Goal: Task Accomplishment & Management: Manage account settings

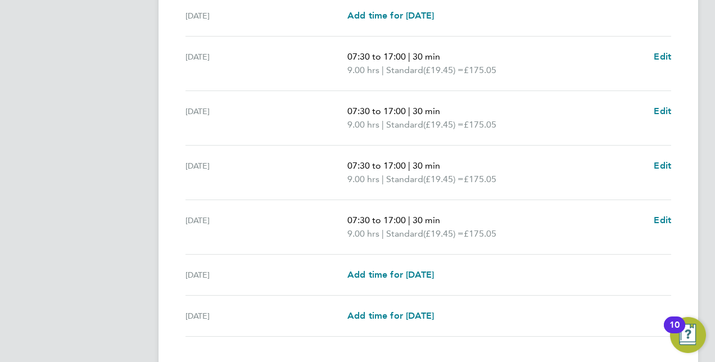
scroll to position [382, 0]
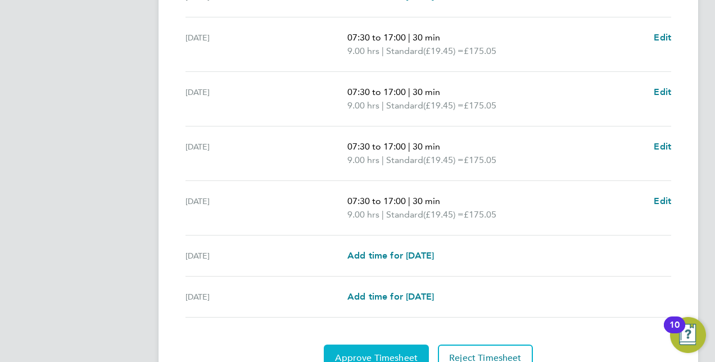
click at [381, 348] on button "Approve Timesheet" at bounding box center [376, 358] width 105 height 27
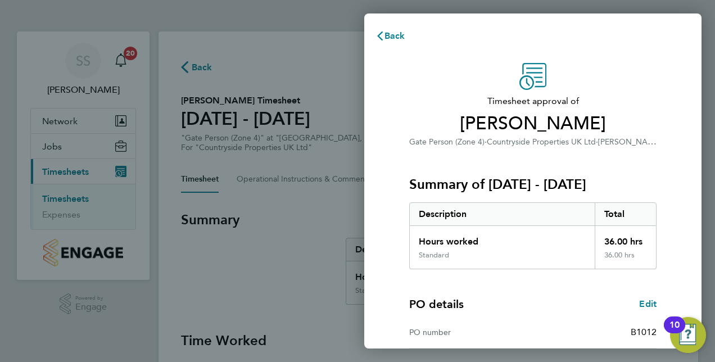
click at [673, 170] on div "Timesheet approval of Antony Baskal Gate Person (Zone 4) · Countryside Properti…" at bounding box center [532, 270] width 337 height 443
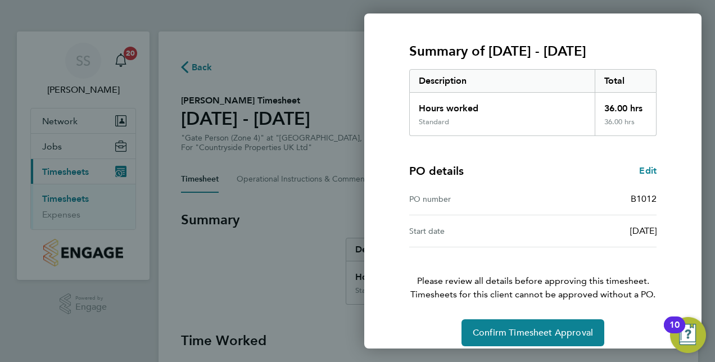
scroll to position [143, 0]
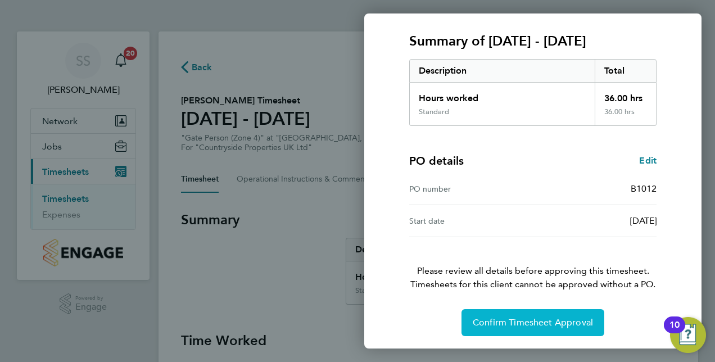
click at [545, 325] on span "Confirm Timesheet Approval" at bounding box center [533, 322] width 120 height 11
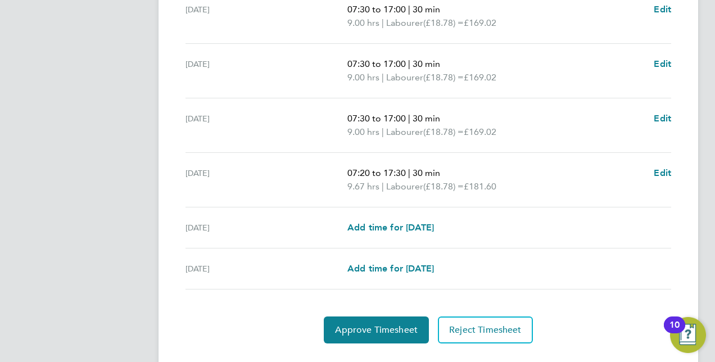
scroll to position [448, 0]
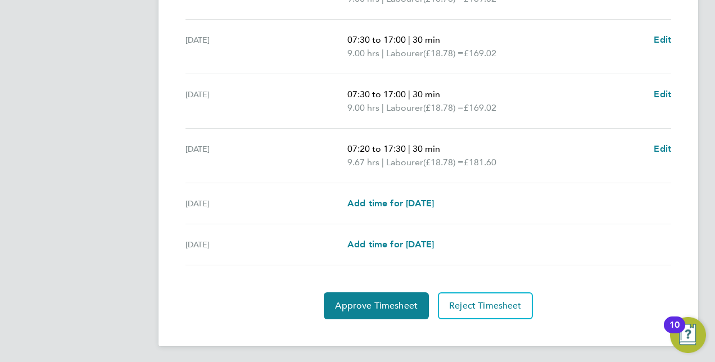
drag, startPoint x: 369, startPoint y: 296, endPoint x: 311, endPoint y: 299, distance: 57.4
click at [311, 299] on div "Approve Timesheet Reject Timesheet" at bounding box center [428, 305] width 495 height 27
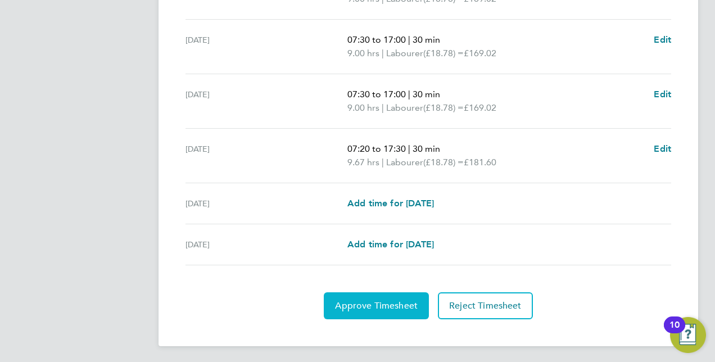
click at [372, 310] on button "Approve Timesheet" at bounding box center [376, 305] width 105 height 27
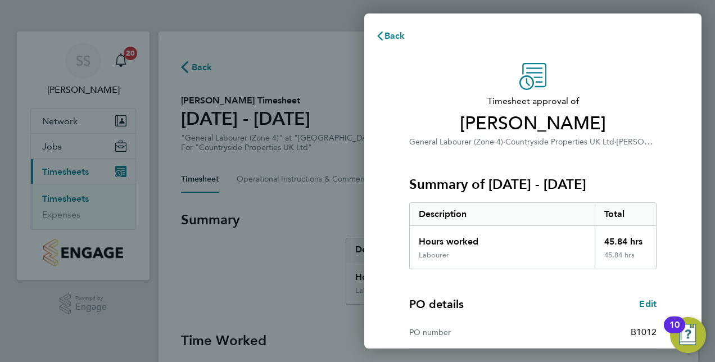
click at [528, 295] on div "PO details Edit PO number B1012 Start date 02 Sep 2024" at bounding box center [532, 324] width 247 height 111
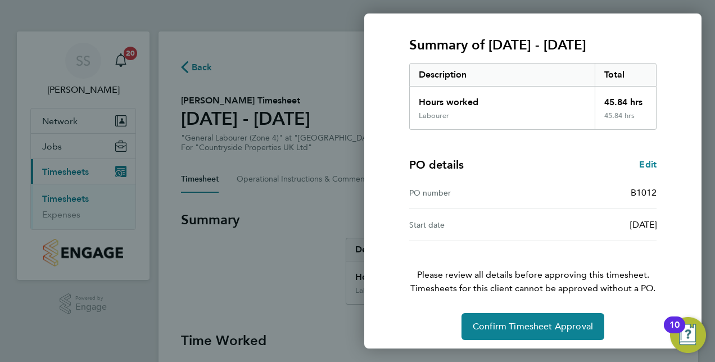
scroll to position [143, 0]
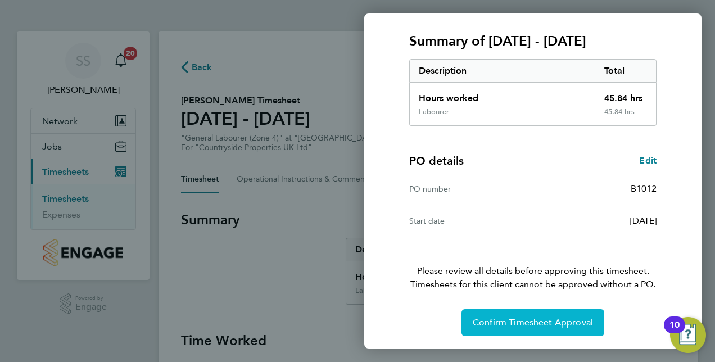
click at [527, 328] on button "Confirm Timesheet Approval" at bounding box center [532, 322] width 143 height 27
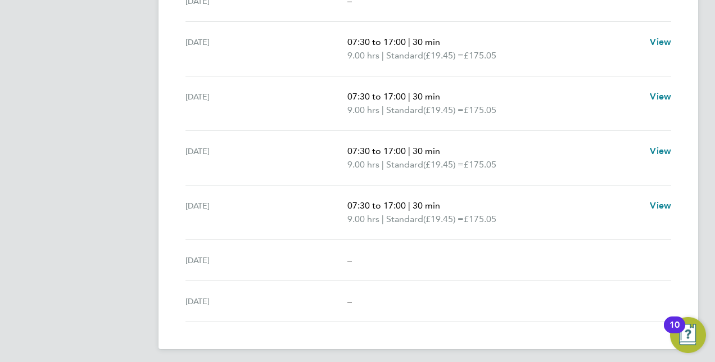
scroll to position [381, 0]
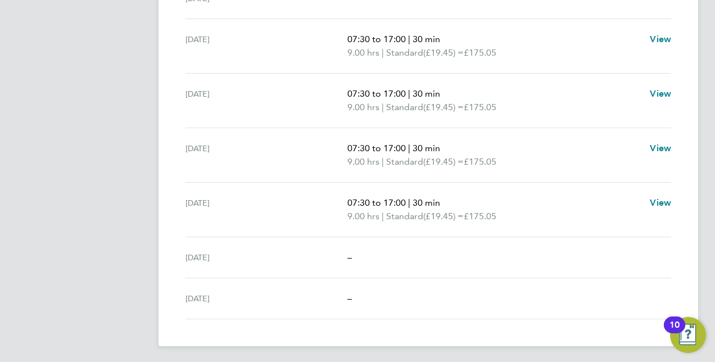
click at [80, 73] on app-navbar "SS Scott Savage Notifications 20 Applications: Network Team Members Sites Jobs …" at bounding box center [83, 7] width 133 height 713
